Goal: Information Seeking & Learning: Learn about a topic

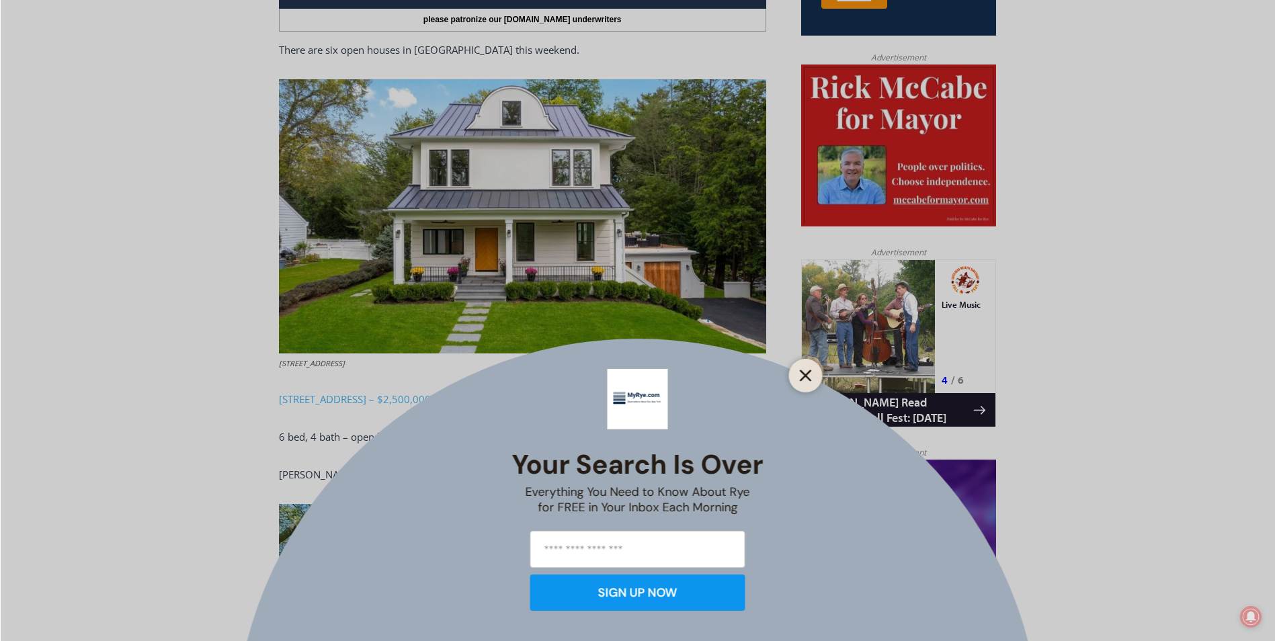
click at [810, 374] on icon "Close" at bounding box center [806, 376] width 12 height 12
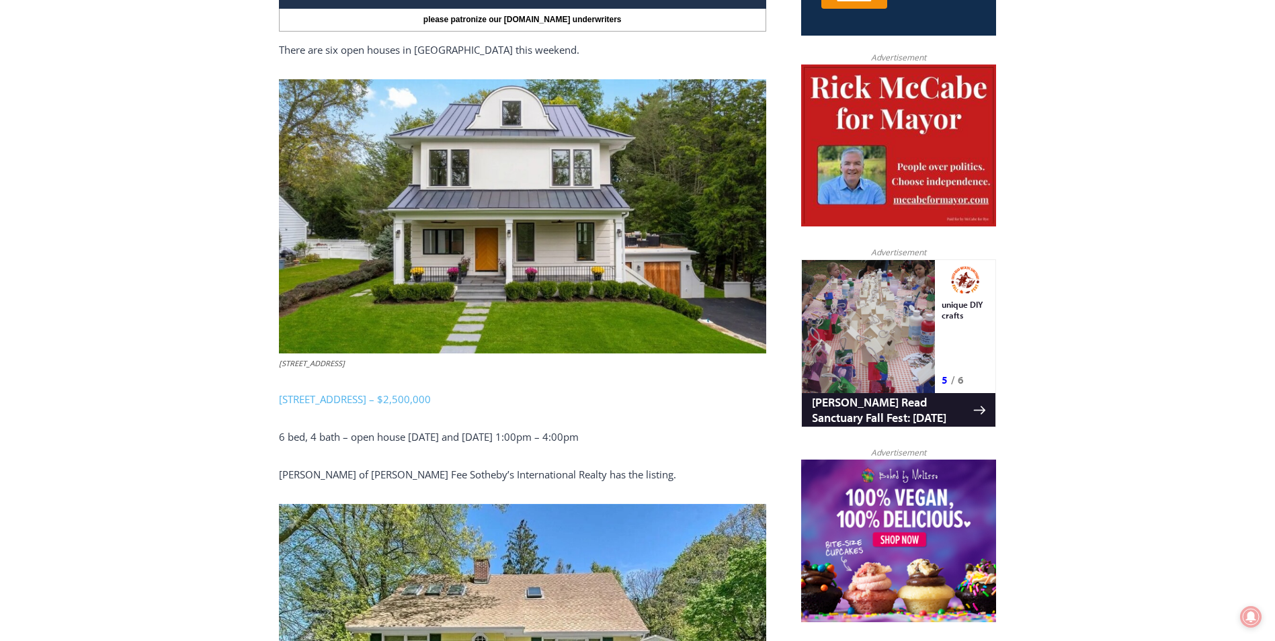
click at [559, 257] on img at bounding box center [522, 216] width 487 height 274
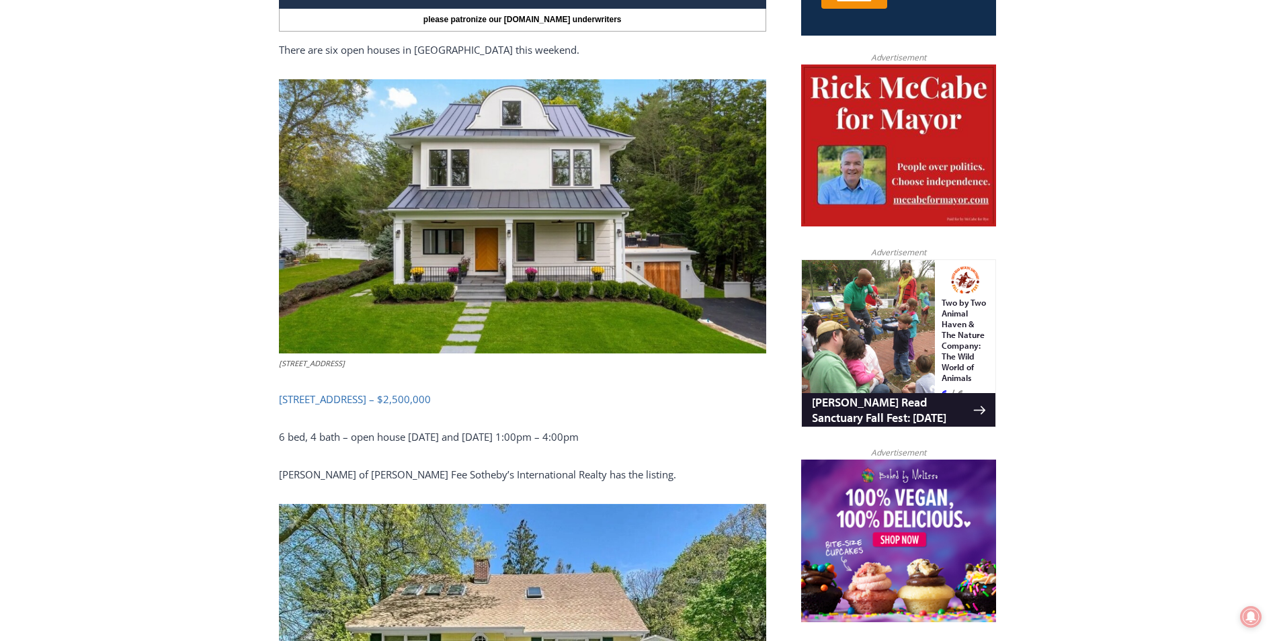
click at [332, 397] on link "[STREET_ADDRESS] – $2,500,000" at bounding box center [355, 399] width 152 height 13
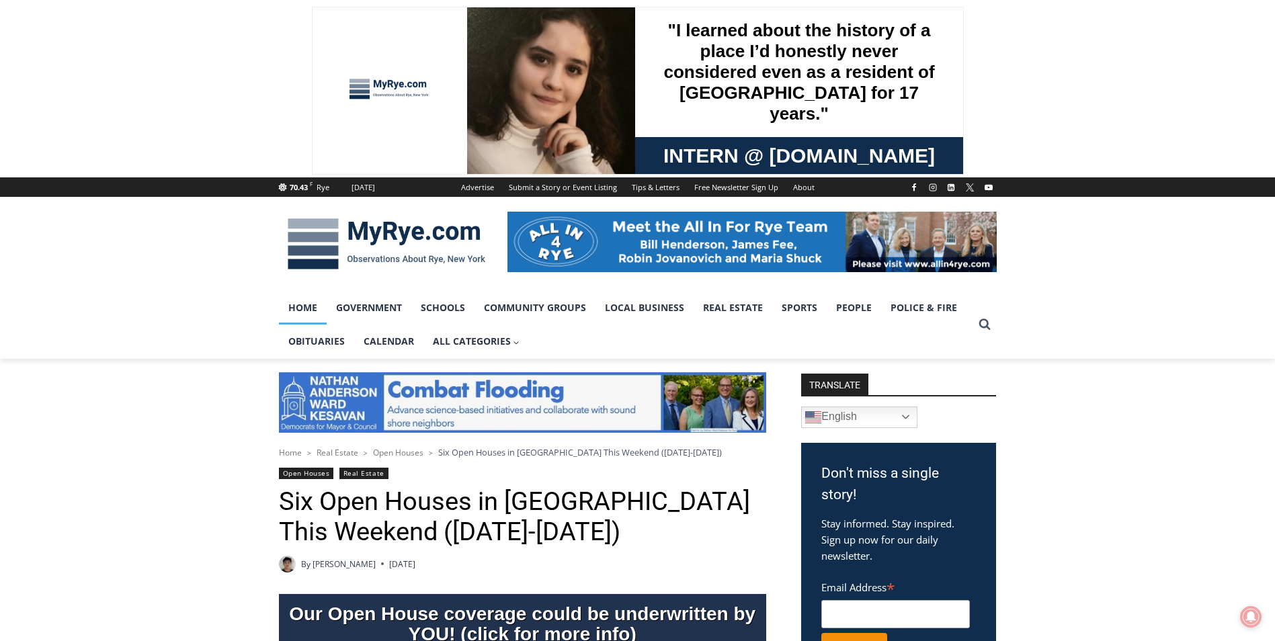
click at [296, 303] on link "Home" at bounding box center [303, 308] width 48 height 34
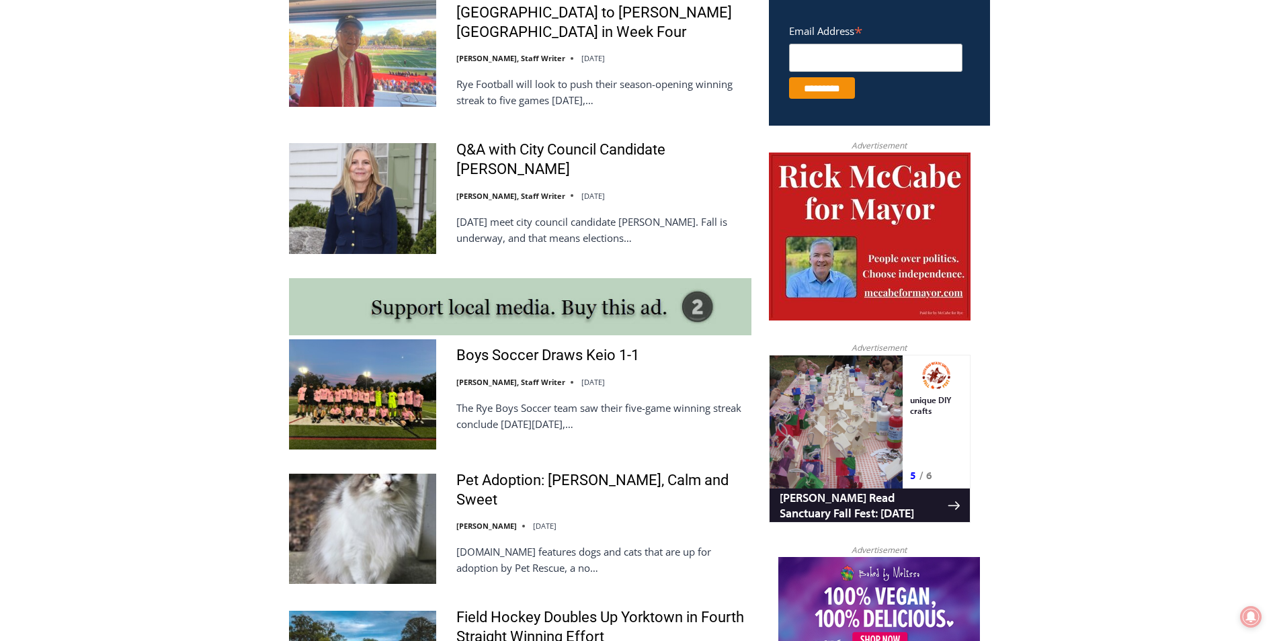
scroll to position [1075, 0]
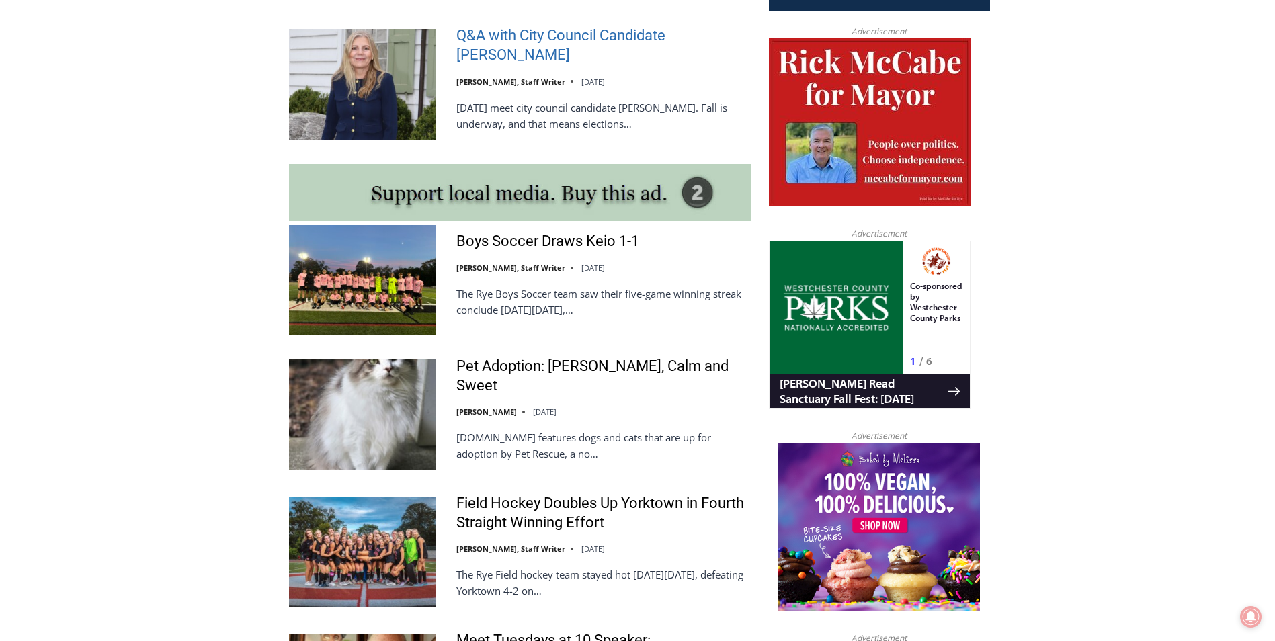
click at [510, 26] on link "Q&A with City Council Candidate Maria Tufvesson Shuck" at bounding box center [603, 45] width 295 height 38
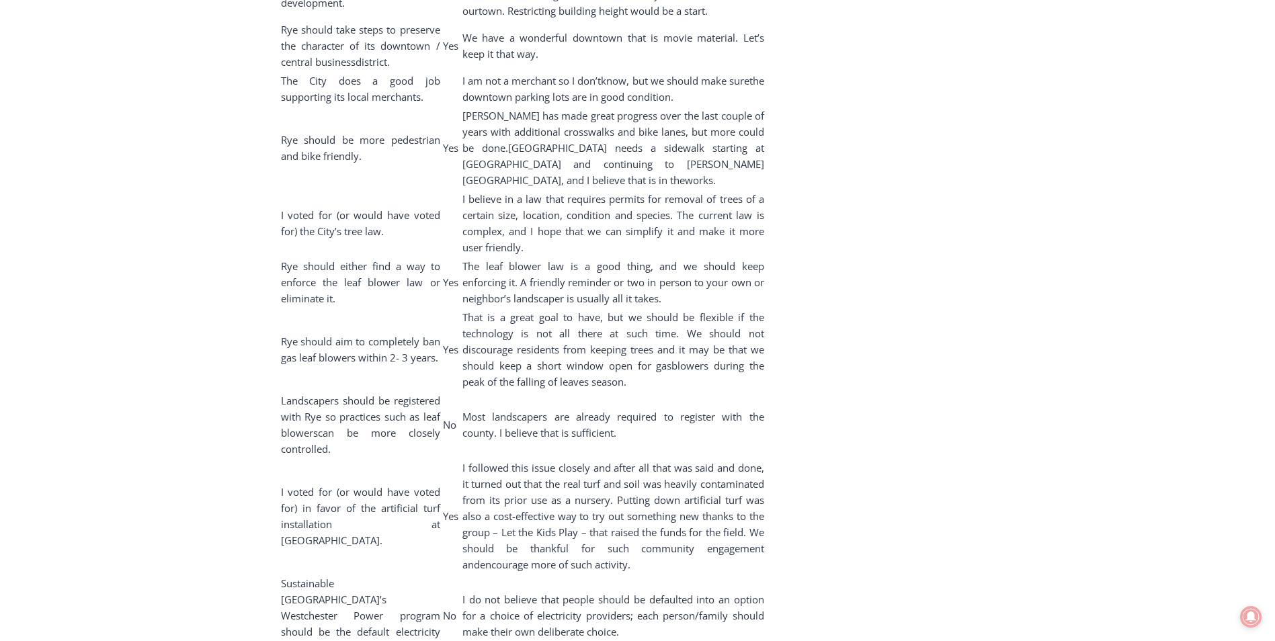
scroll to position [7637, 0]
